Goal: Task Accomplishment & Management: Manage account settings

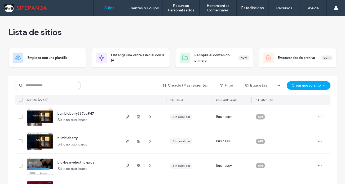
scroll to position [217, 0]
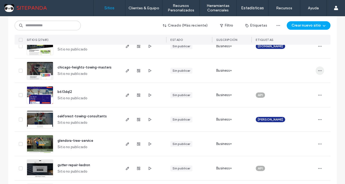
click at [318, 69] on icon "button" at bounding box center [320, 70] width 4 height 4
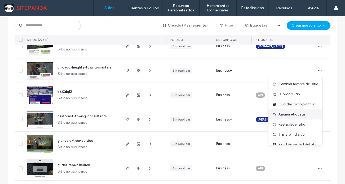
scroll to position [17, 0]
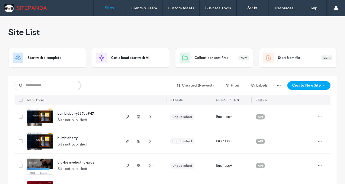
scroll to position [193, 0]
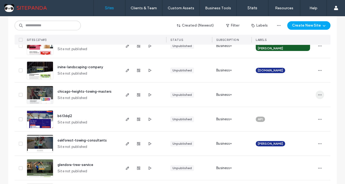
click at [320, 94] on icon "button" at bounding box center [320, 95] width 4 height 4
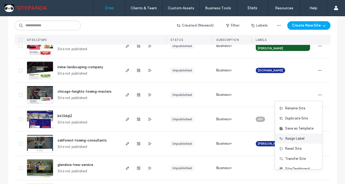
click at [298, 139] on span "Assign Label" at bounding box center [294, 138] width 19 height 5
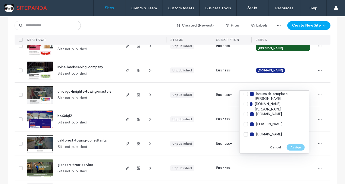
scroll to position [3365, 0]
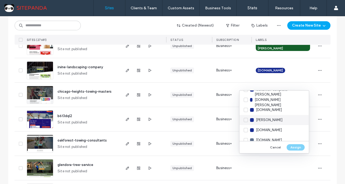
click at [275, 119] on div "[PERSON_NAME]" at bounding box center [275, 120] width 70 height 10
click at [302, 146] on button "Assign" at bounding box center [296, 147] width 18 height 6
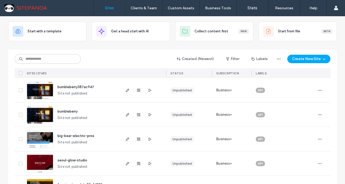
scroll to position [0, 0]
